Goal: Find specific page/section: Find specific page/section

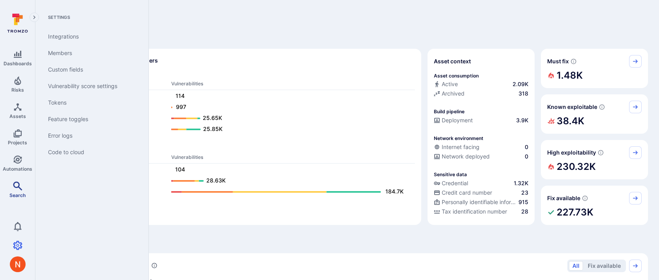
click at [10, 188] on link "Search" at bounding box center [17, 189] width 35 height 23
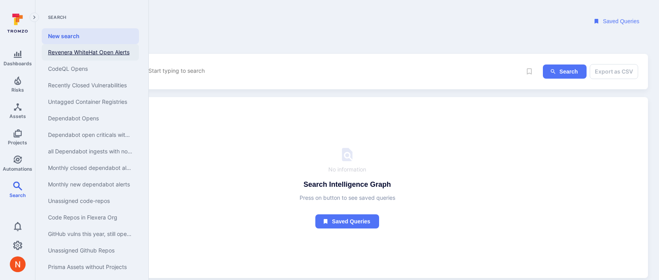
click at [83, 51] on link "Revenera WhiteHat Open Alerts" at bounding box center [90, 52] width 97 height 17
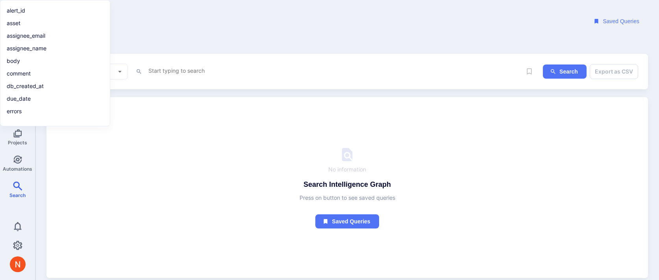
click at [616, 20] on button "Saved Queries" at bounding box center [617, 21] width 62 height 15
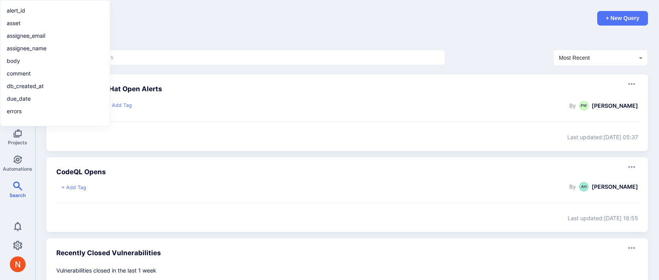
click at [188, 54] on input "text" at bounding box center [246, 58] width 368 height 8
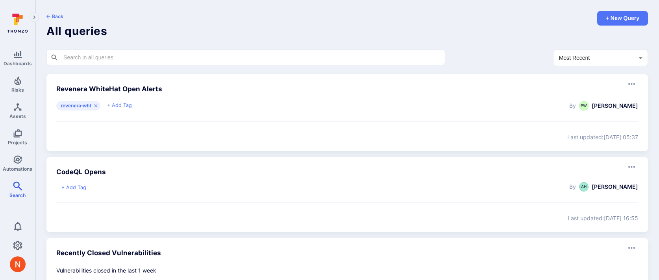
click at [124, 59] on input "text" at bounding box center [246, 58] width 368 height 8
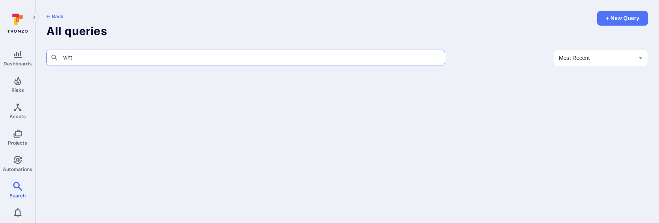
click at [69, 56] on input "wht" at bounding box center [246, 58] width 368 height 8
type input "h"
type input "wht"
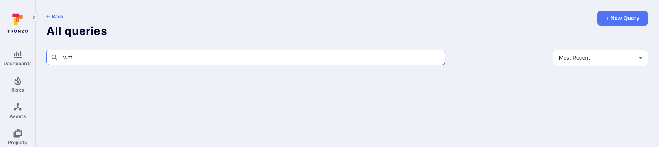
click at [95, 56] on input "wht" at bounding box center [246, 58] width 368 height 8
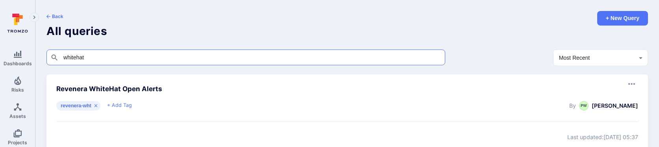
type input "whitehat"
